Goal: Transaction & Acquisition: Obtain resource

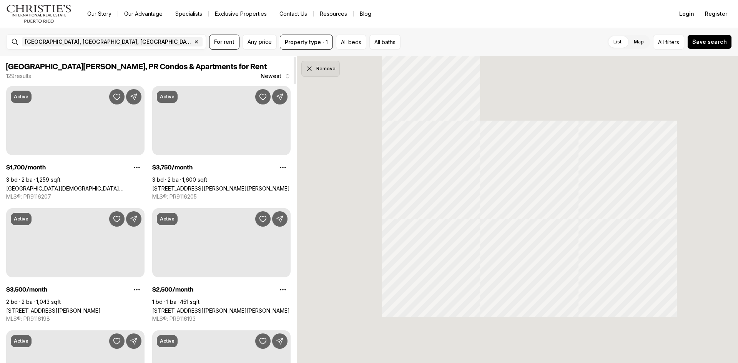
click at [322, 67] on button "Remove" at bounding box center [321, 69] width 38 height 16
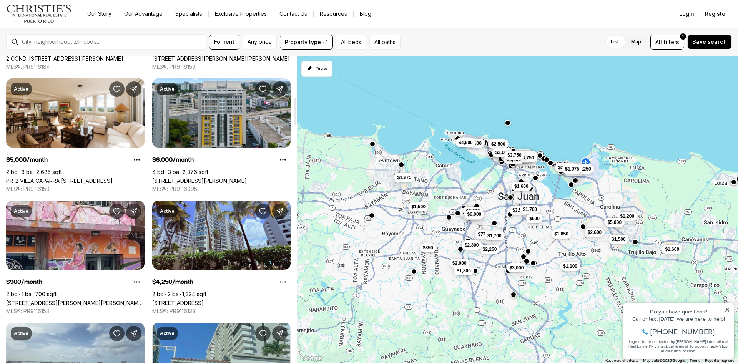
scroll to position [462, 0]
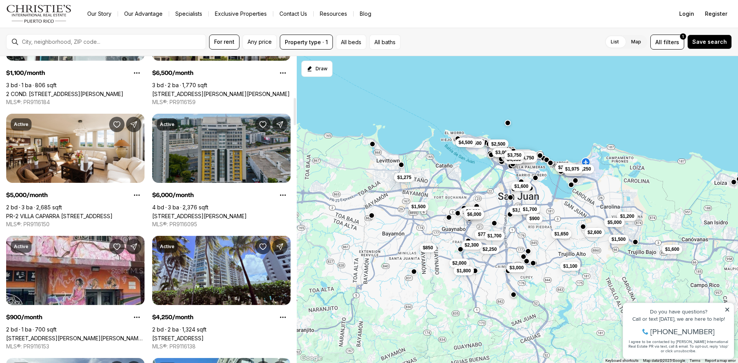
click at [233, 213] on link "[STREET_ADDRESS][PERSON_NAME]" at bounding box center [199, 216] width 95 height 7
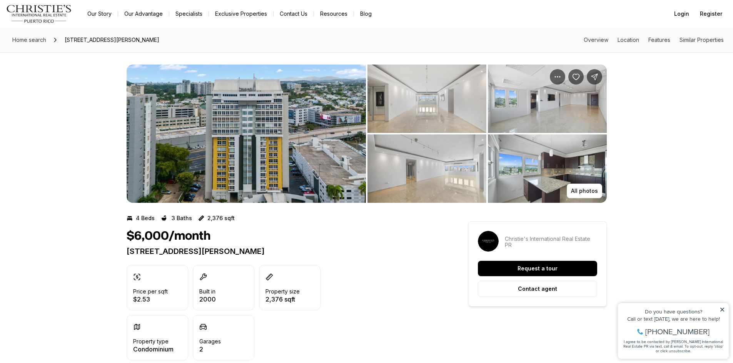
click at [331, 105] on img "View image gallery" at bounding box center [246, 134] width 239 height 138
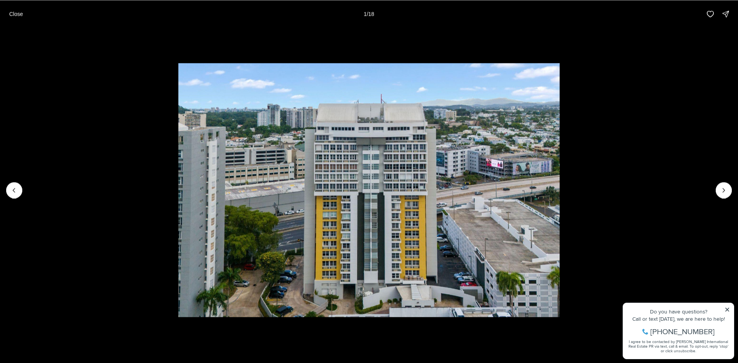
click at [421, 103] on img "1 of 18" at bounding box center [369, 190] width 382 height 255
click at [724, 189] on icon "Next slide" at bounding box center [724, 190] width 2 height 4
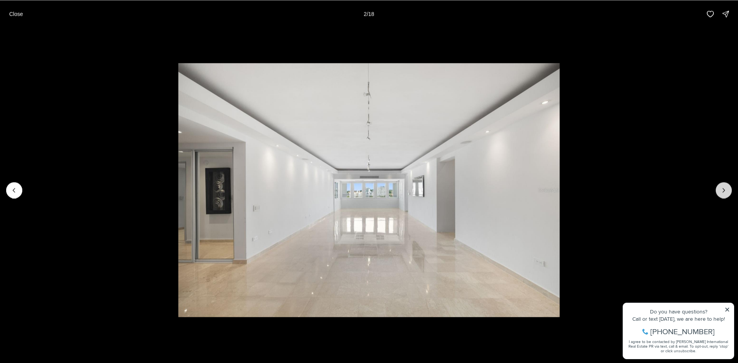
click at [724, 189] on icon "Next slide" at bounding box center [724, 190] width 2 height 4
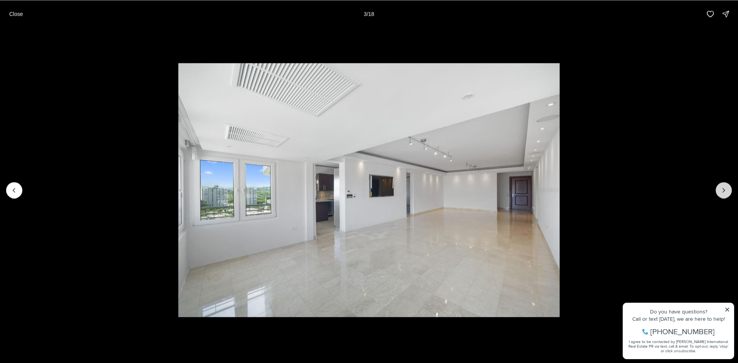
click at [724, 189] on icon "Next slide" at bounding box center [724, 190] width 2 height 4
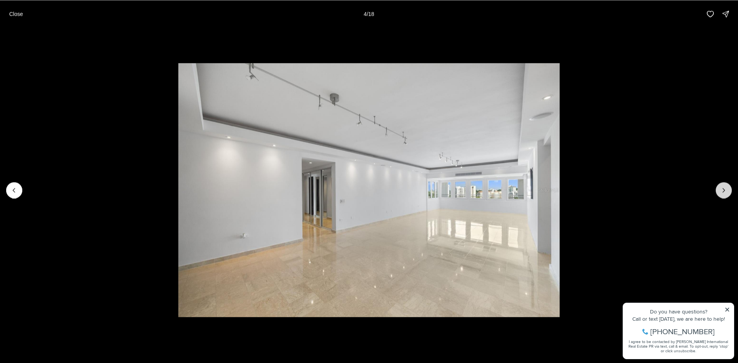
click at [724, 189] on icon "Next slide" at bounding box center [724, 190] width 2 height 4
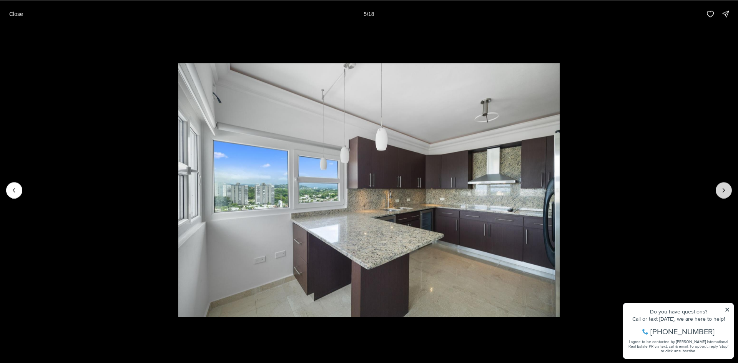
click at [724, 189] on icon "Next slide" at bounding box center [724, 190] width 2 height 4
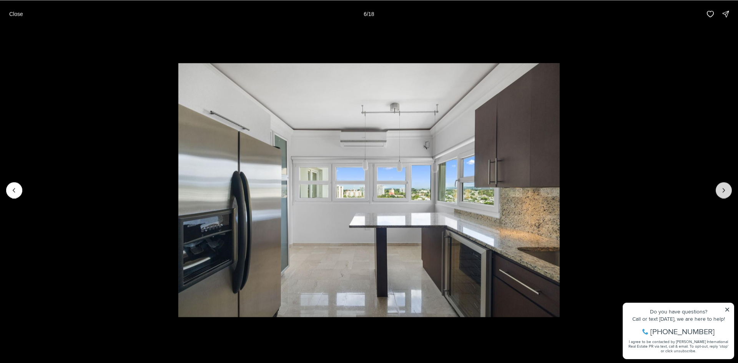
click at [724, 189] on icon "Next slide" at bounding box center [724, 190] width 2 height 4
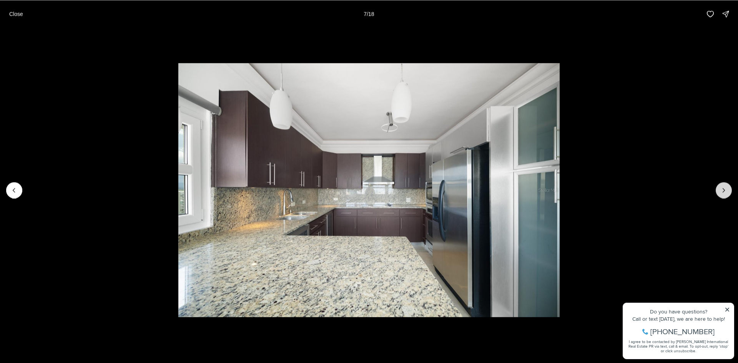
click at [724, 189] on icon "Next slide" at bounding box center [724, 190] width 2 height 4
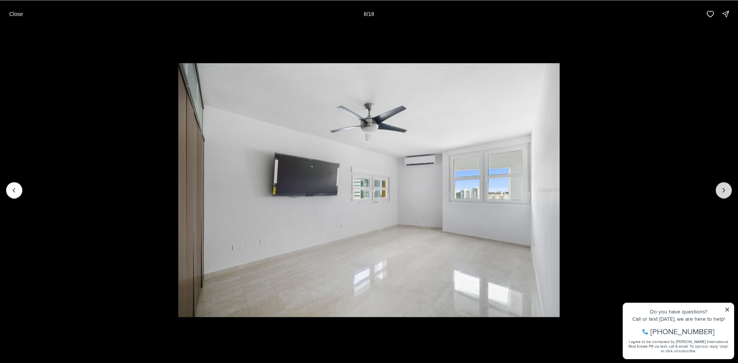
click at [724, 189] on icon "Next slide" at bounding box center [724, 190] width 2 height 4
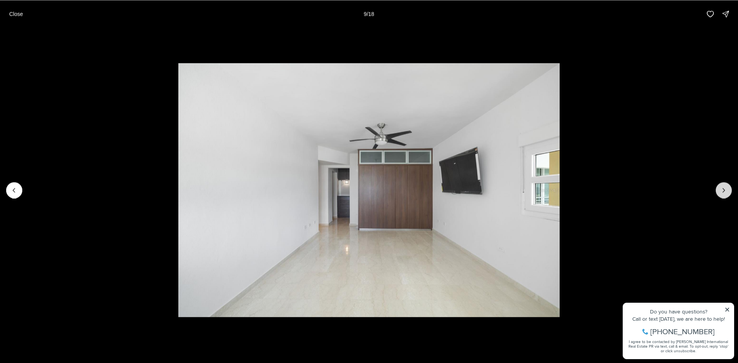
click at [724, 189] on icon "Next slide" at bounding box center [724, 190] width 2 height 4
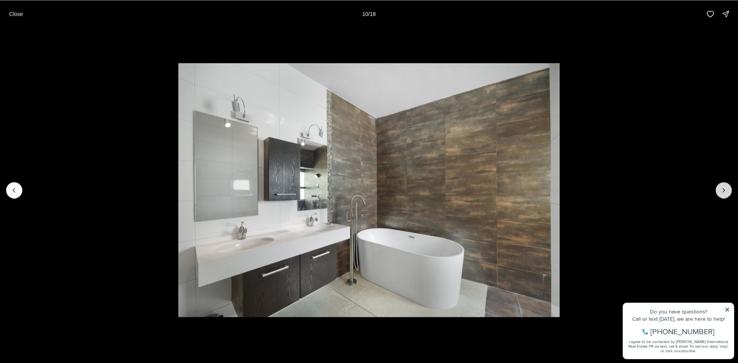
click at [724, 189] on icon "Next slide" at bounding box center [724, 190] width 2 height 4
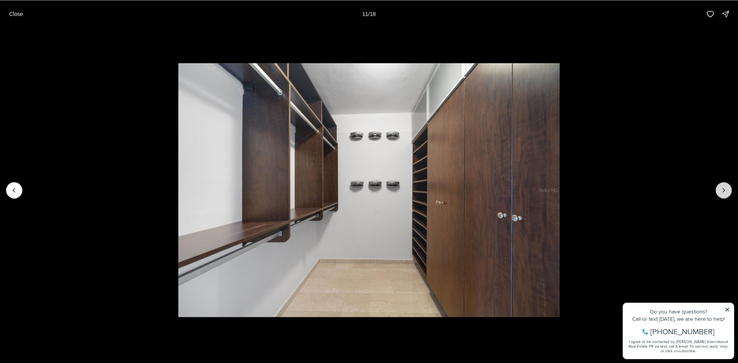
click at [724, 189] on icon "Next slide" at bounding box center [724, 190] width 2 height 4
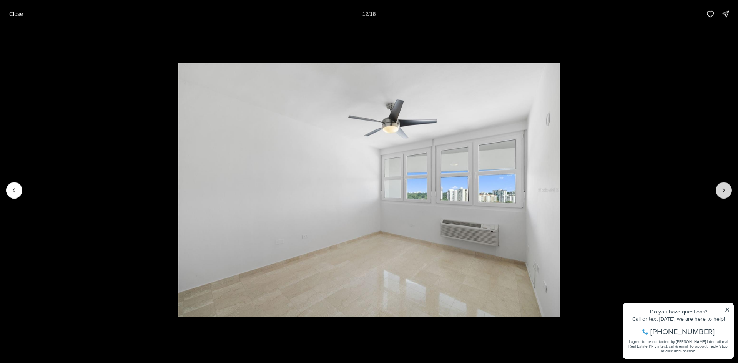
click at [724, 189] on icon "Next slide" at bounding box center [724, 190] width 2 height 4
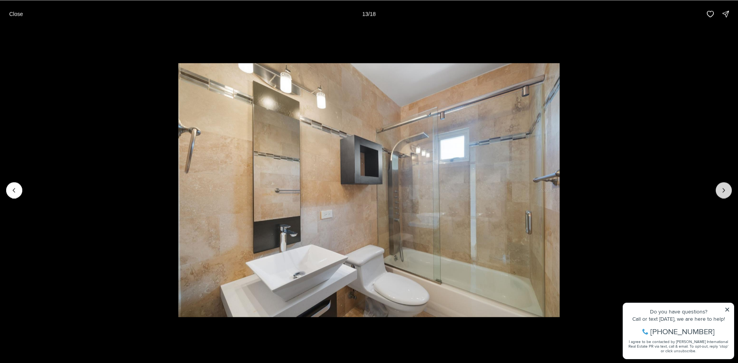
click at [724, 189] on icon "Next slide" at bounding box center [724, 190] width 2 height 4
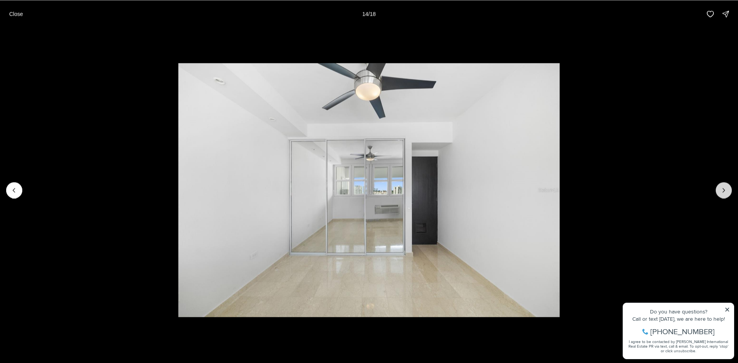
click at [724, 189] on icon "Next slide" at bounding box center [724, 190] width 2 height 4
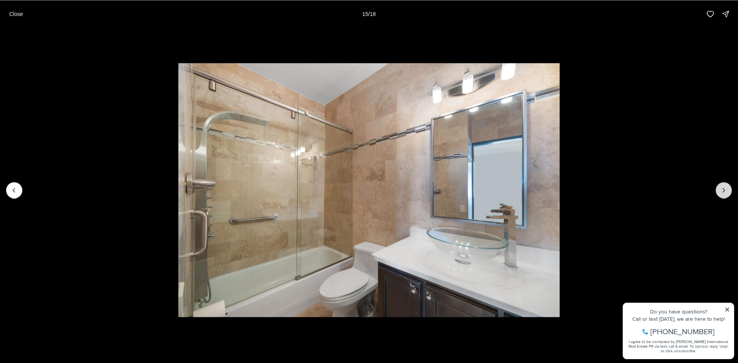
click at [724, 189] on icon "Next slide" at bounding box center [724, 190] width 2 height 4
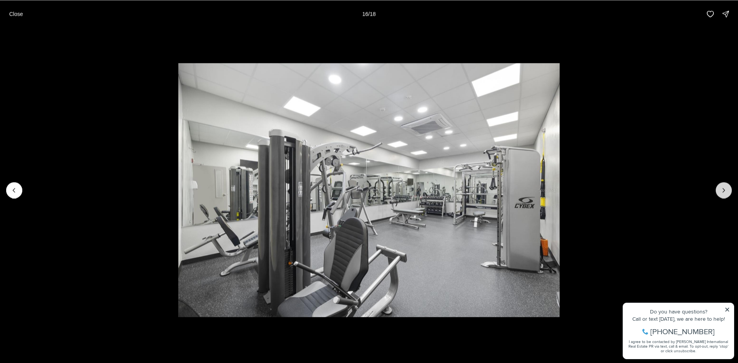
click at [724, 189] on icon "Next slide" at bounding box center [724, 190] width 2 height 4
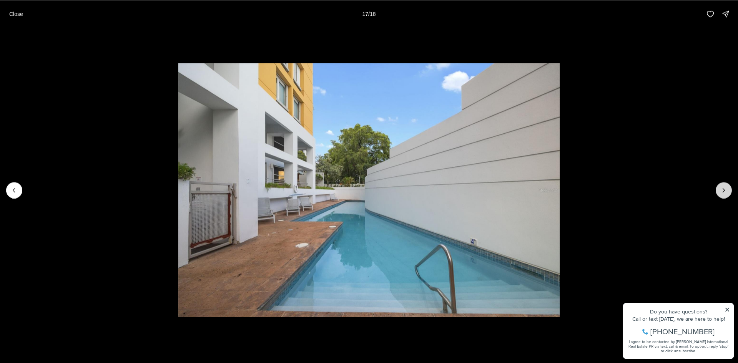
click at [724, 189] on icon "Next slide" at bounding box center [724, 190] width 2 height 4
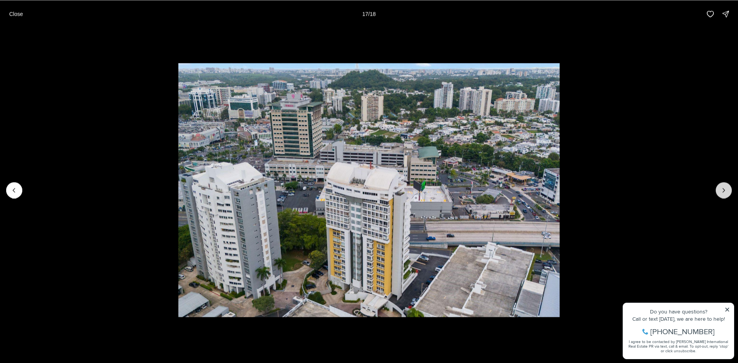
click at [724, 189] on div at bounding box center [724, 190] width 16 height 16
